Goal: Task Accomplishment & Management: Complete application form

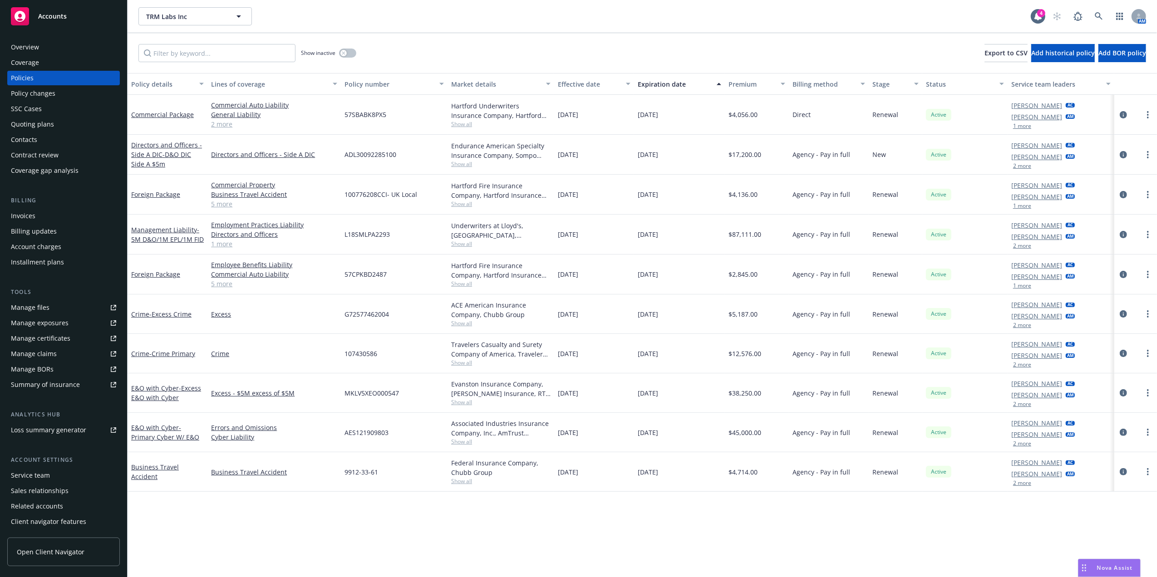
click at [33, 217] on div "Invoices" at bounding box center [23, 216] width 25 height 15
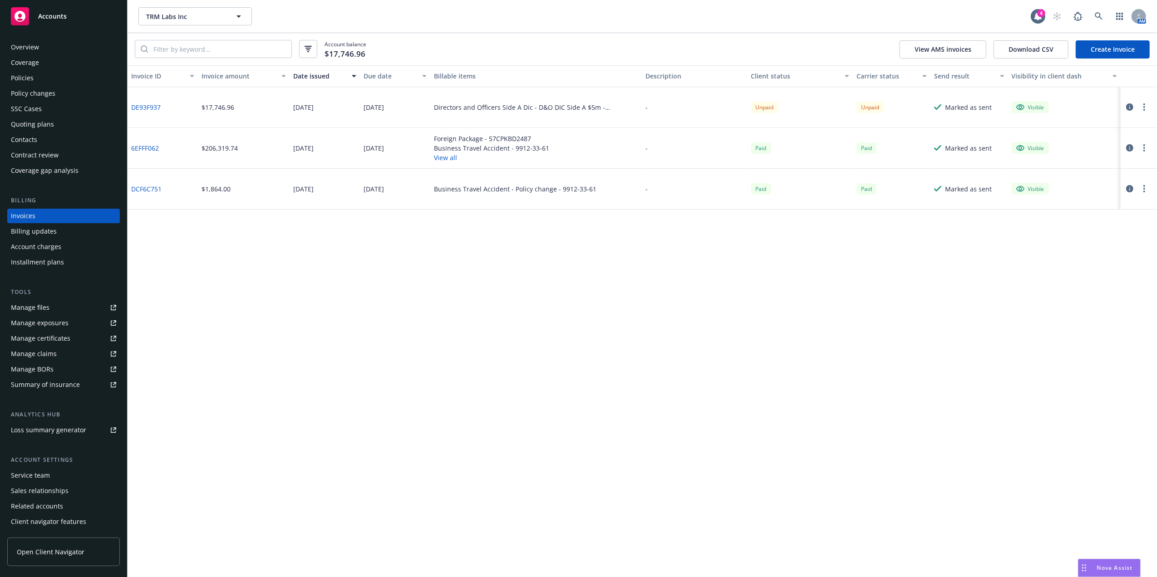
click at [1146, 106] on button "button" at bounding box center [1144, 107] width 11 height 11
click at [1071, 253] on link "Void" at bounding box center [1092, 253] width 116 height 18
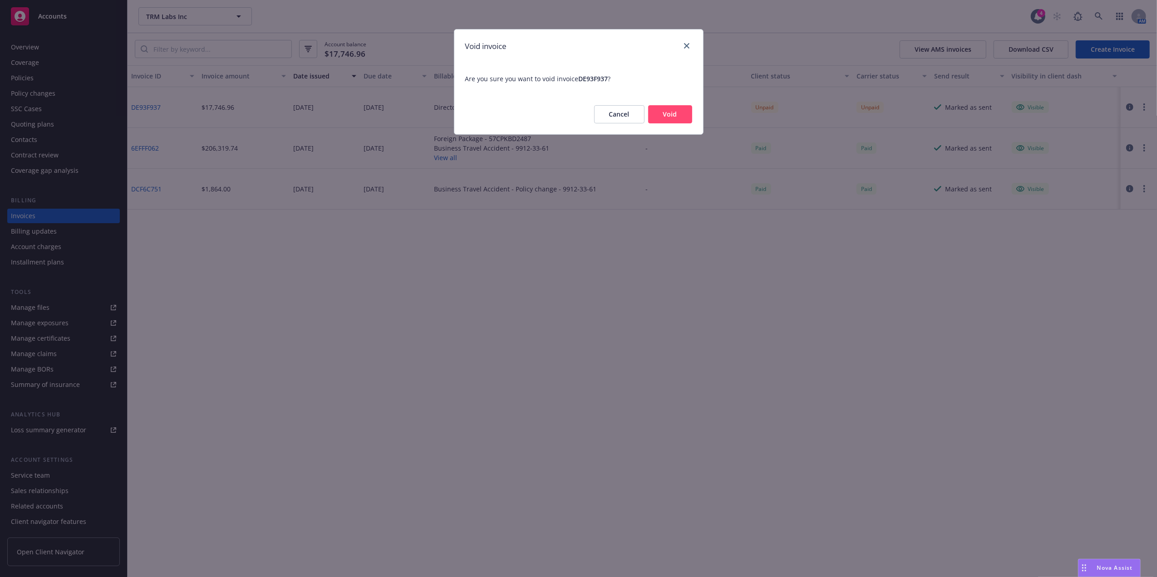
click at [674, 113] on button "Void" at bounding box center [670, 114] width 44 height 18
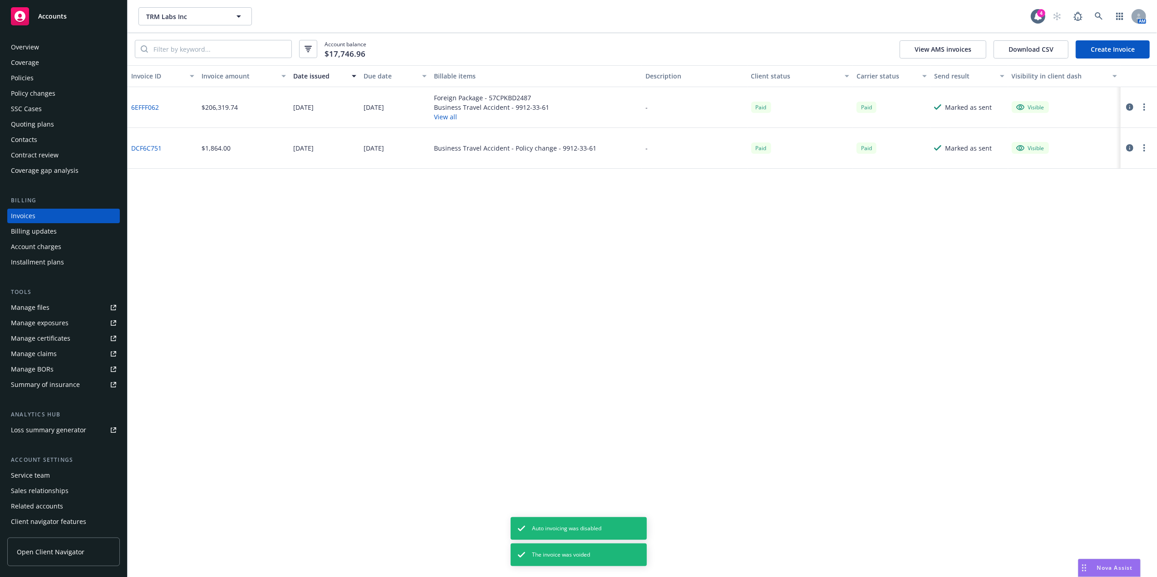
click at [41, 123] on div "Quoting plans" at bounding box center [32, 124] width 43 height 15
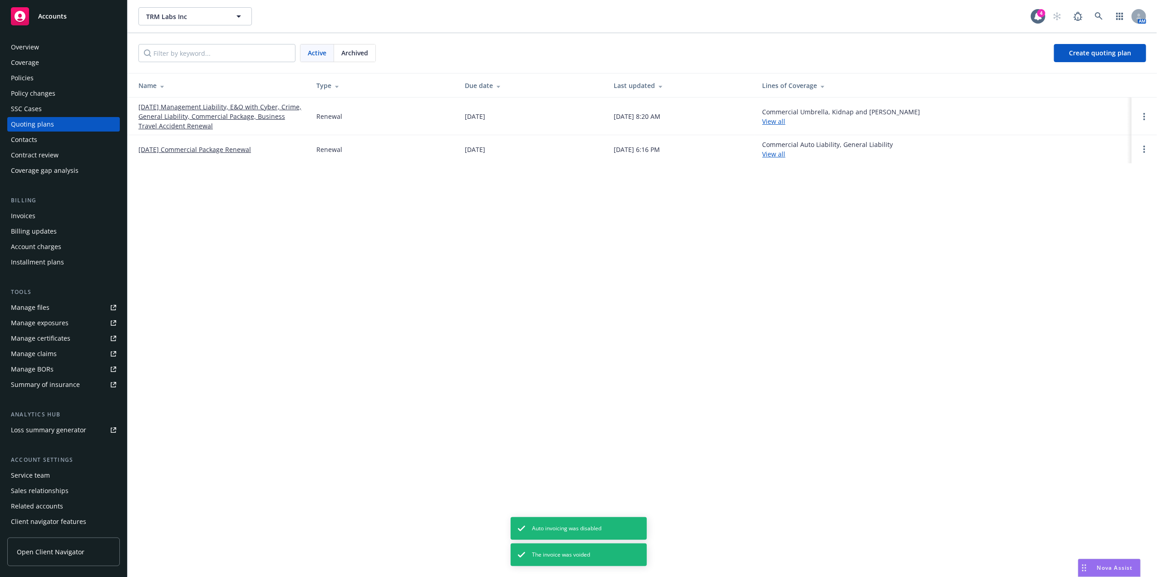
click at [184, 110] on link "[DATE] Management Liability, E&O with Cyber, Crime, General Liability, Commerci…" at bounding box center [219, 116] width 163 height 29
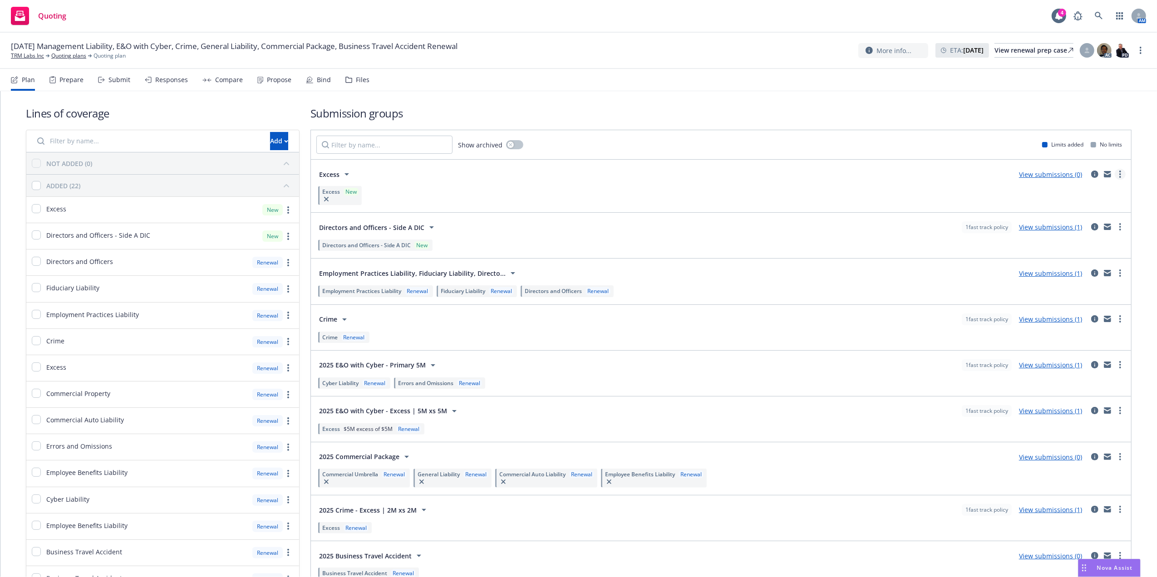
click at [1115, 172] on link "more" at bounding box center [1120, 174] width 11 height 11
click at [1052, 288] on span "Create policy (fast track)" at bounding box center [1068, 287] width 95 height 9
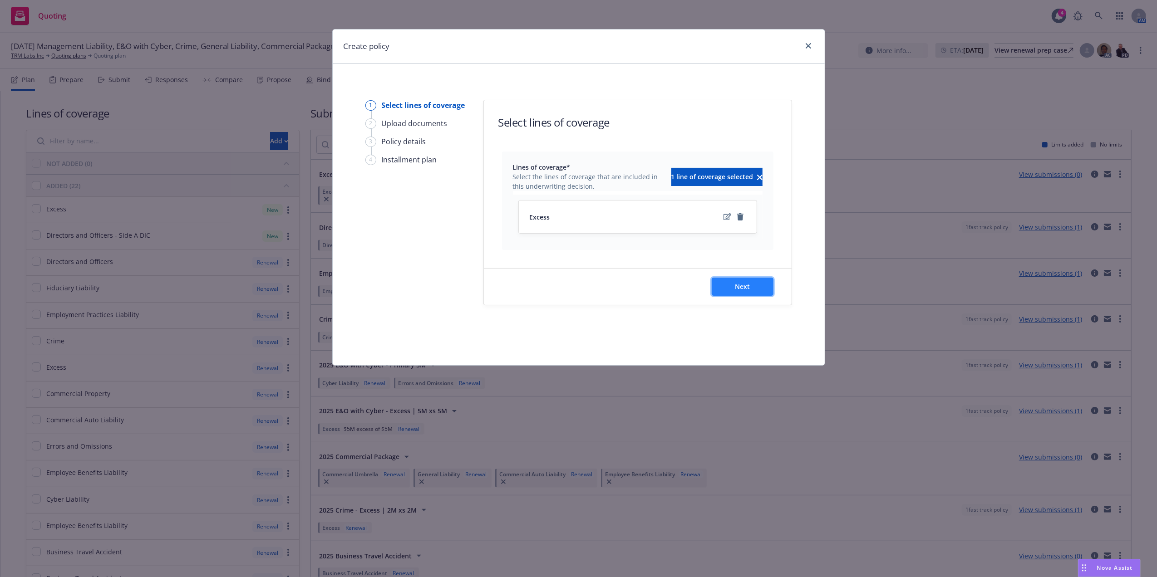
click at [737, 287] on span "Next" at bounding box center [742, 286] width 15 height 9
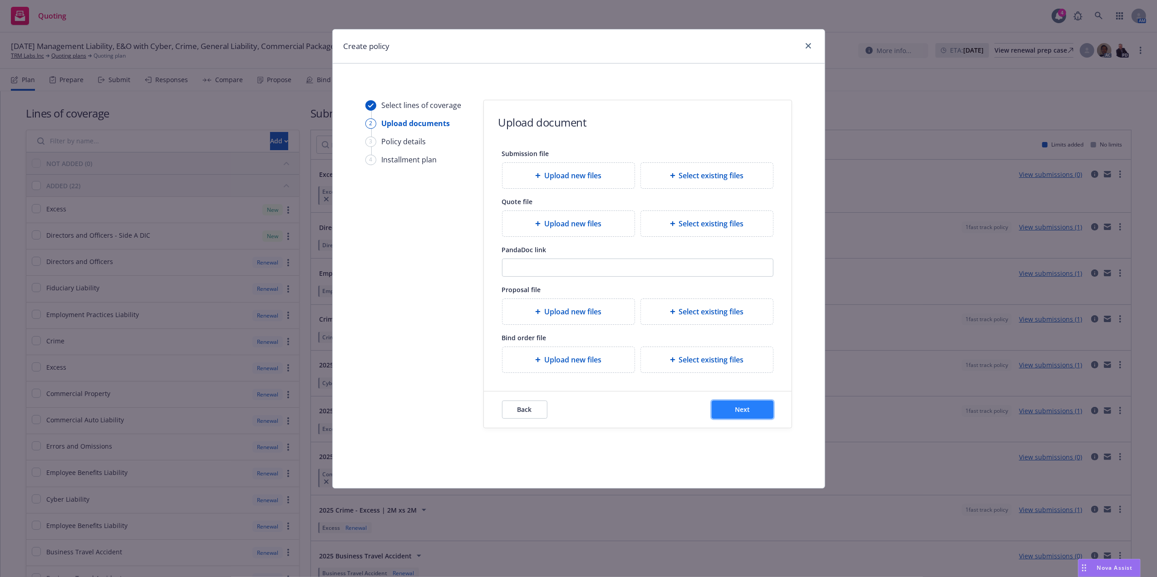
click at [738, 409] on span "Next" at bounding box center [742, 409] width 15 height 9
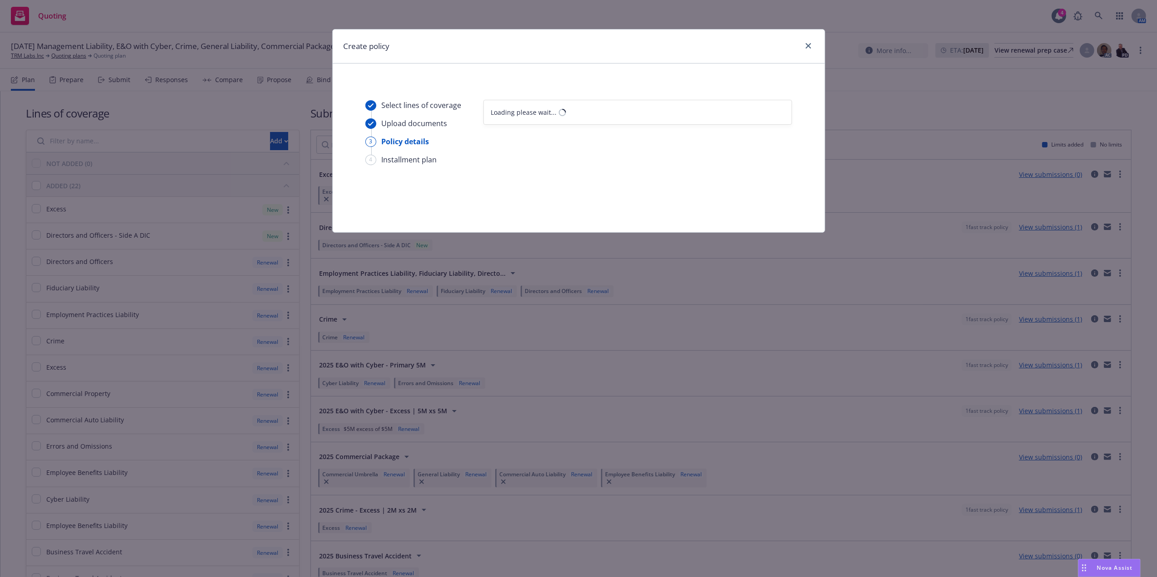
select select "12"
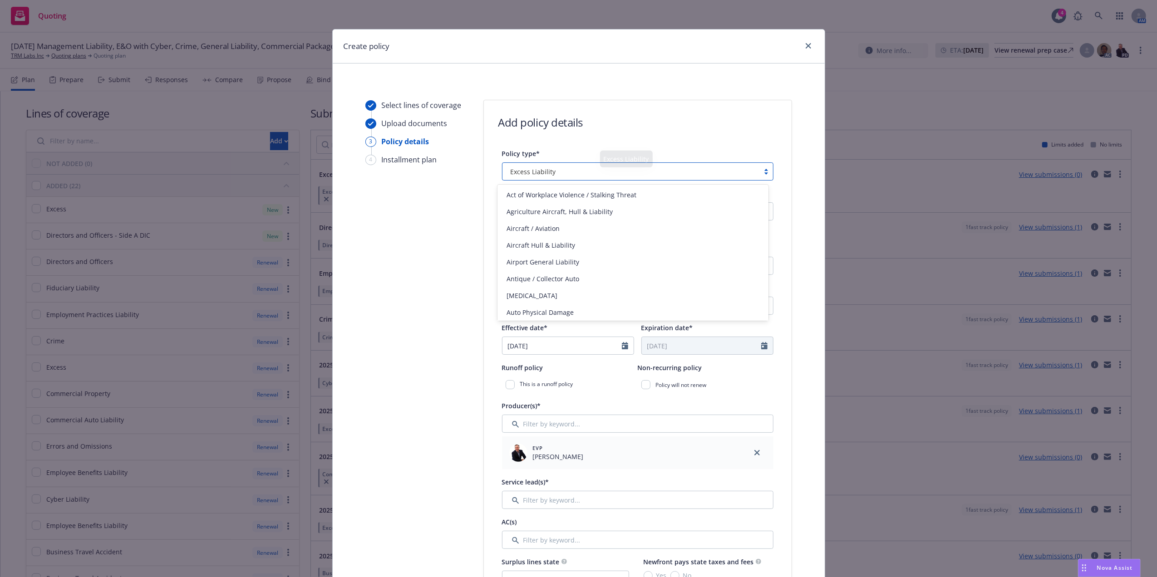
click at [552, 176] on div "Excess Liability" at bounding box center [631, 171] width 257 height 15
click at [553, 173] on div "Excess Liability" at bounding box center [631, 172] width 248 height 10
click at [806, 48] on icon "close" at bounding box center [808, 45] width 5 height 5
